Goal: Task Accomplishment & Management: Complete application form

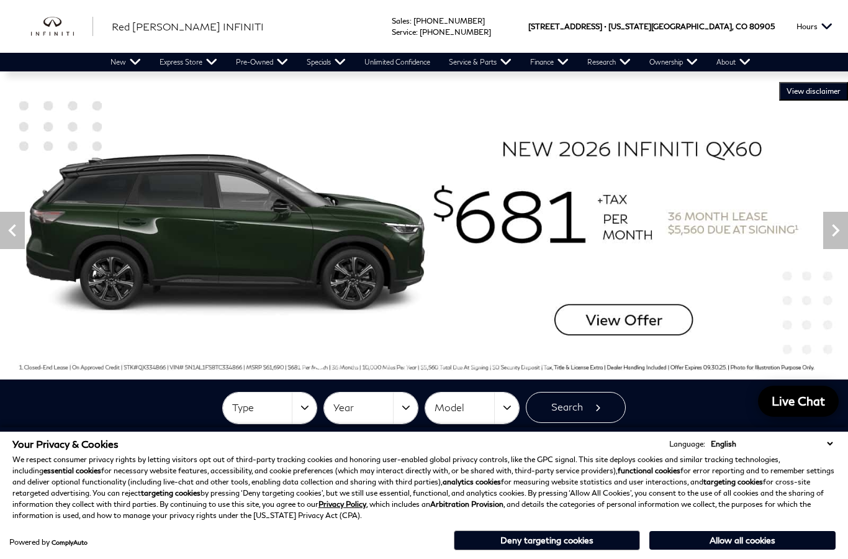
click at [0, 0] on link "Service Specials" at bounding box center [0, 0] width 0 height 0
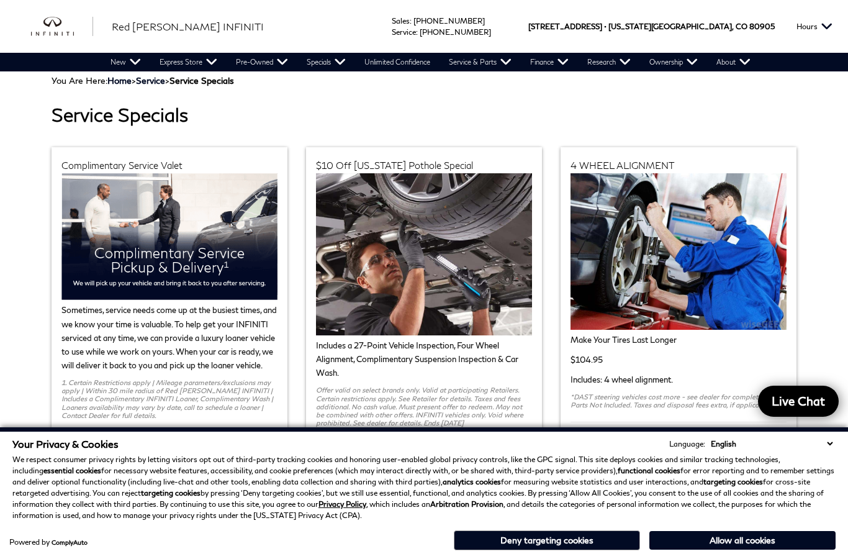
scroll to position [29, 0]
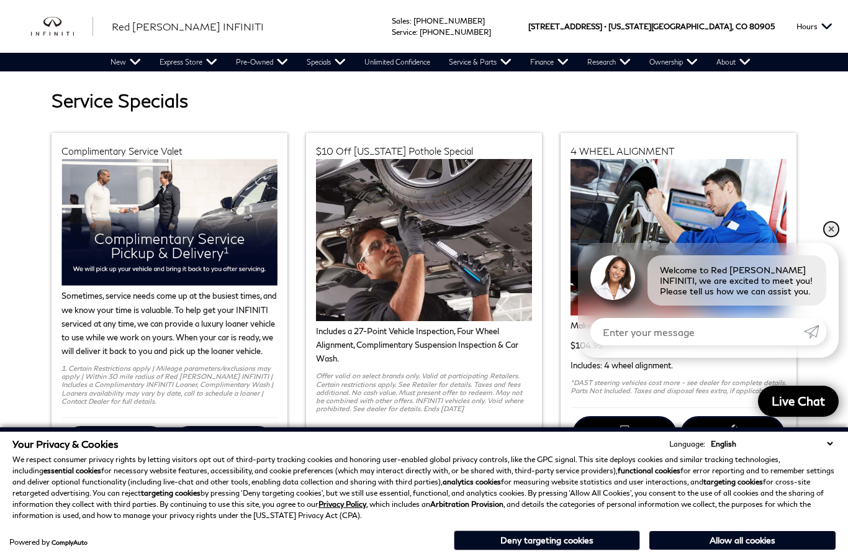
click at [828, 237] on link "✕" at bounding box center [831, 229] width 15 height 15
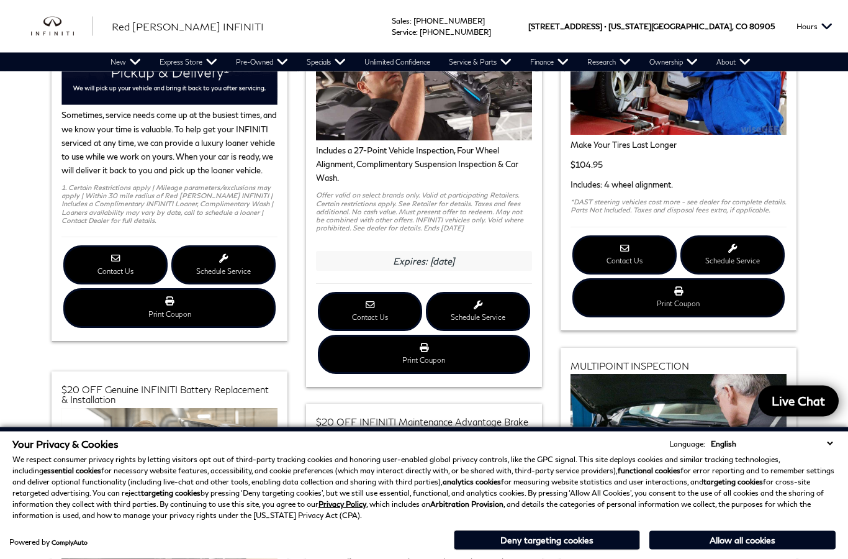
scroll to position [210, 0]
click at [153, 323] on link "Print Coupon Complimentary Service Valet" at bounding box center [169, 307] width 212 height 39
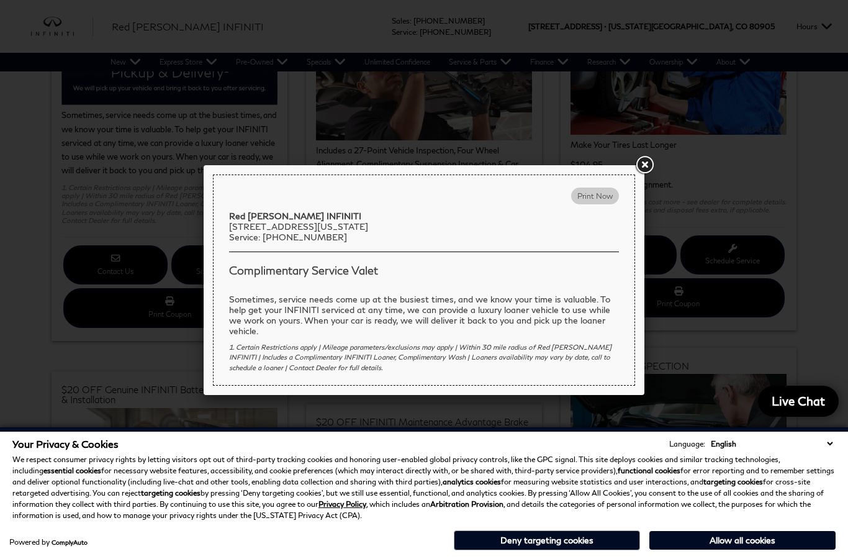
click at [642, 158] on link at bounding box center [644, 165] width 22 height 22
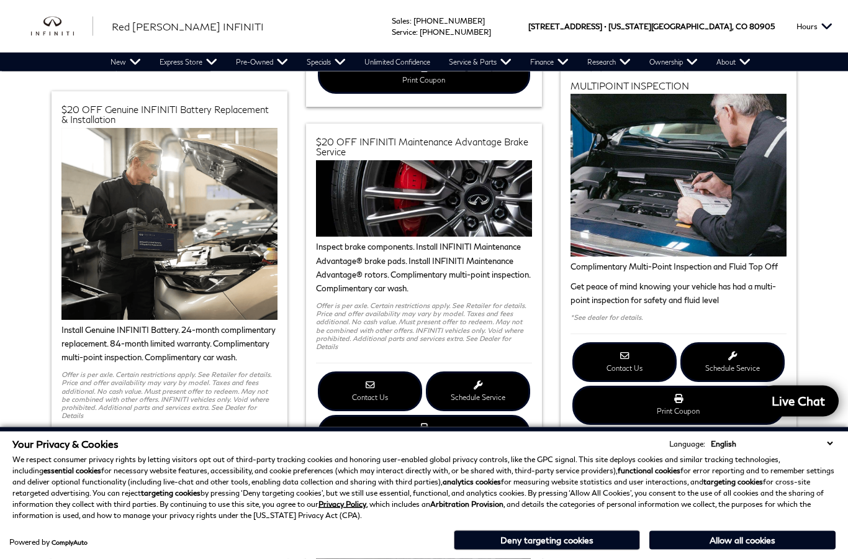
scroll to position [490, 0]
click at [745, 411] on link "Print Coupon MULTIPOINT INSPECTION" at bounding box center [679, 405] width 212 height 39
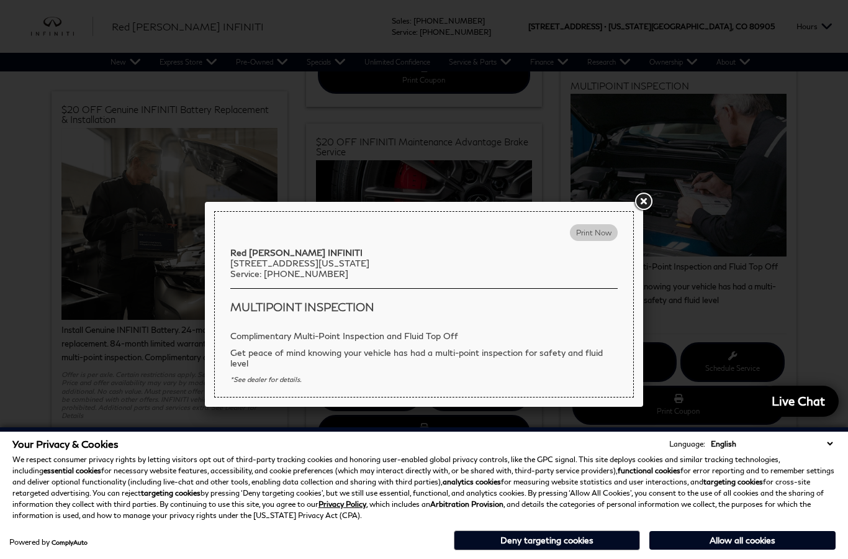
click at [642, 199] on link at bounding box center [643, 202] width 22 height 22
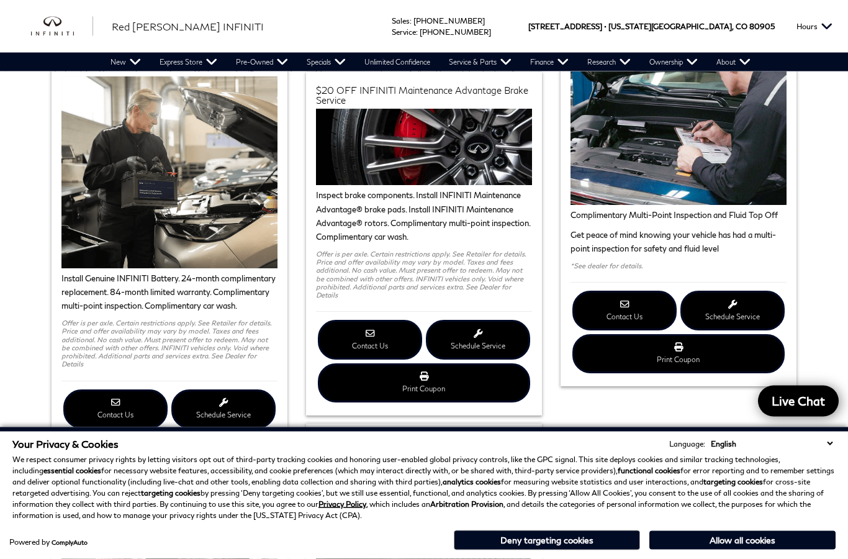
scroll to position [546, 0]
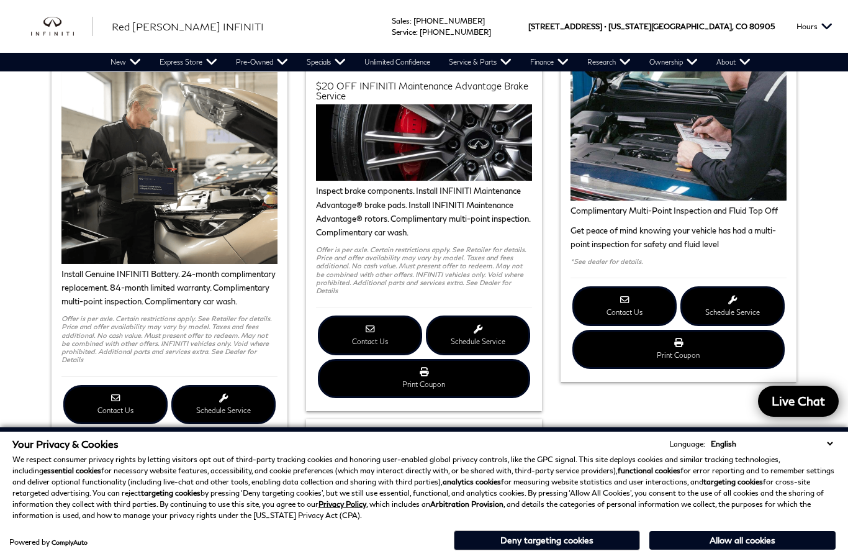
click at [755, 307] on link "Schedule Service" at bounding box center [733, 305] width 104 height 39
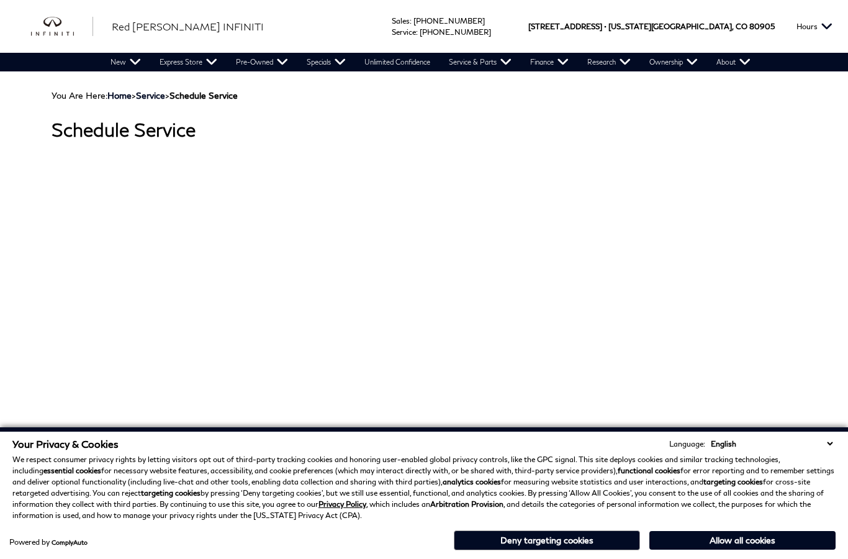
click at [775, 537] on button "Allow all cookies" at bounding box center [743, 540] width 186 height 19
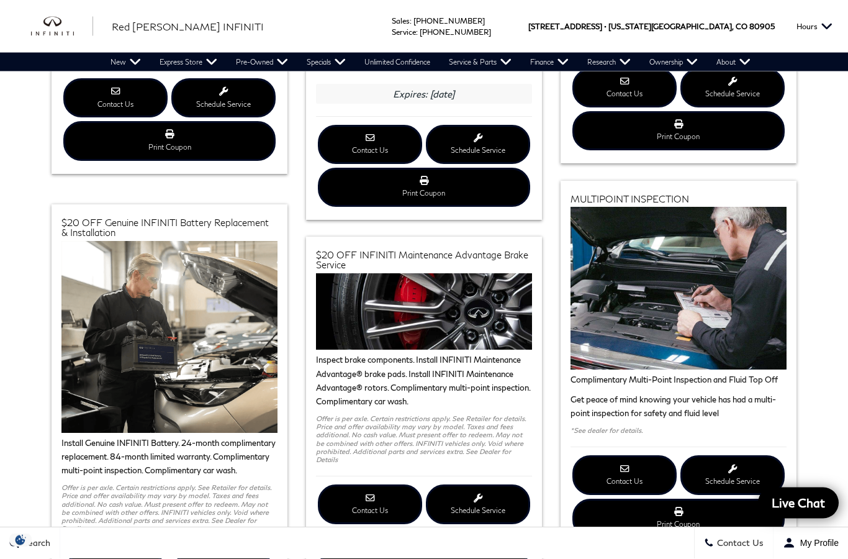
scroll to position [394, 0]
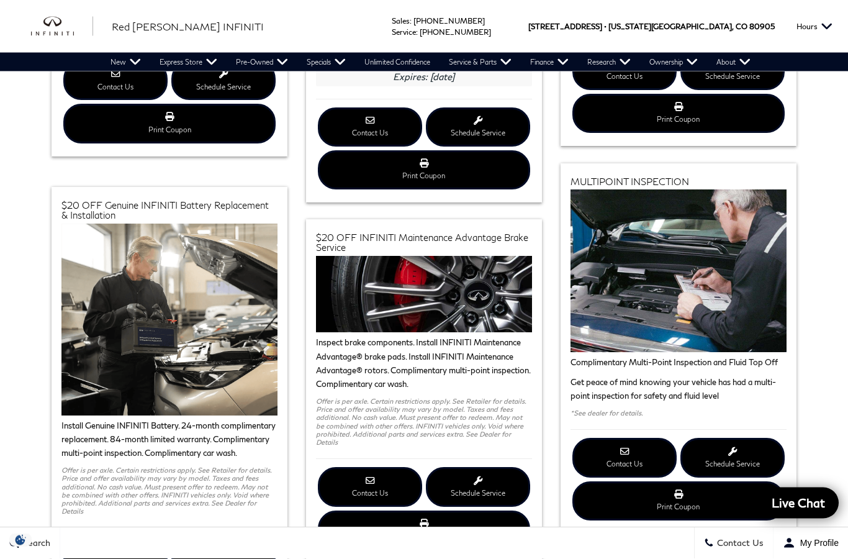
click at [733, 456] on link "Schedule Service" at bounding box center [733, 457] width 104 height 39
